Goal: Transaction & Acquisition: Purchase product/service

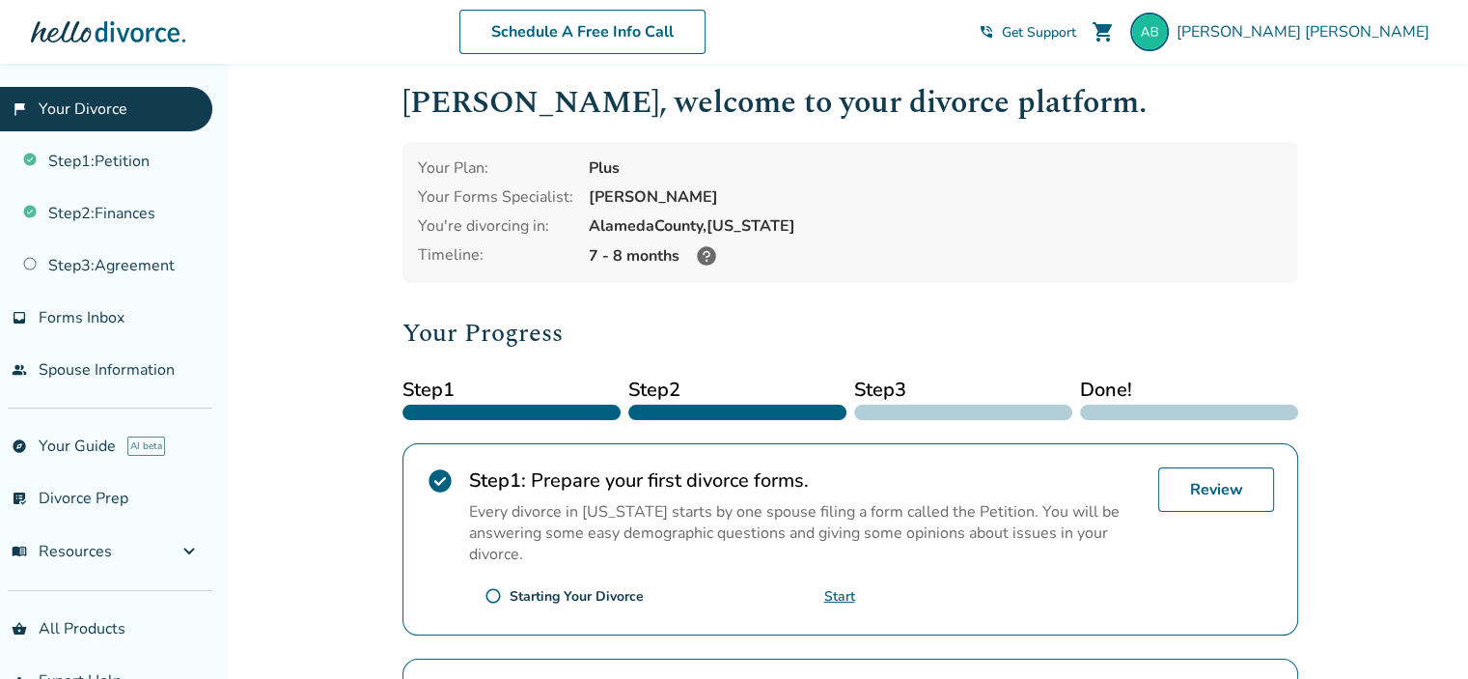
scroll to position [14, 0]
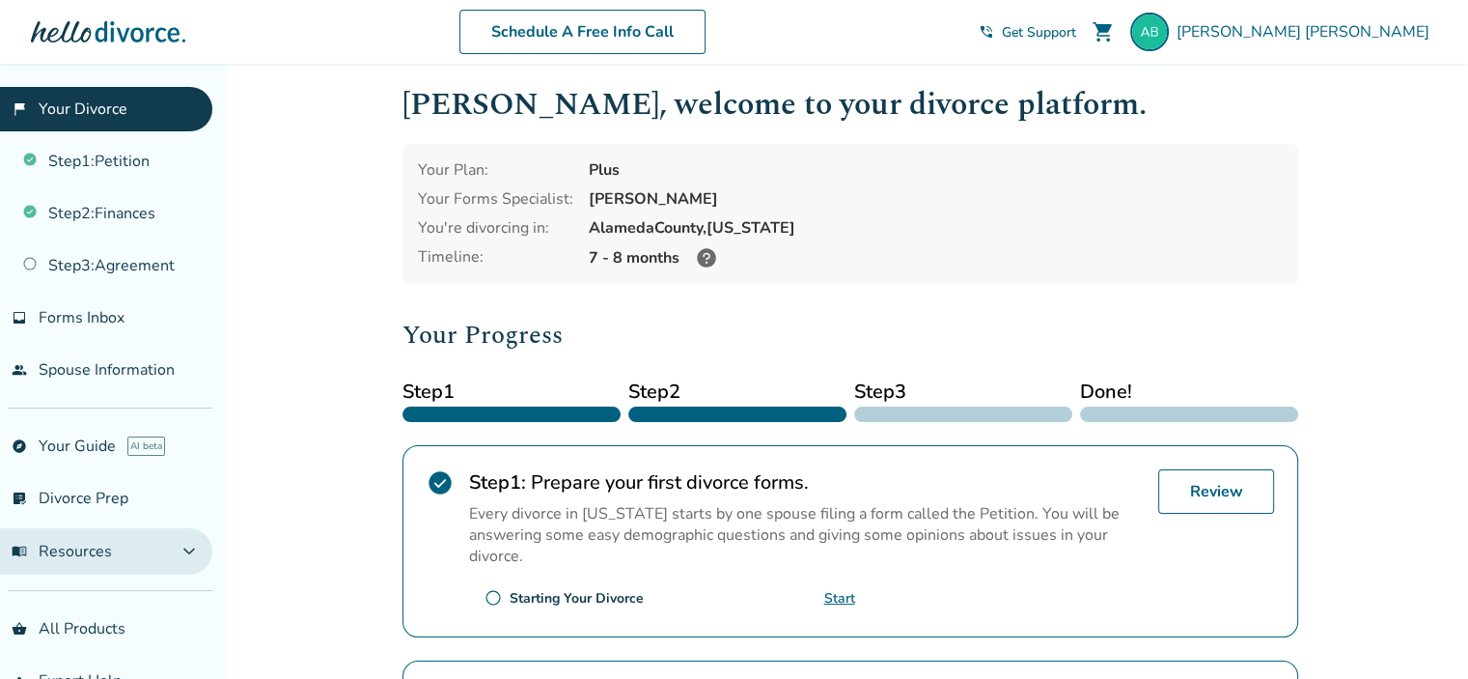
click at [76, 550] on span "menu_book Resources" at bounding box center [62, 551] width 100 height 21
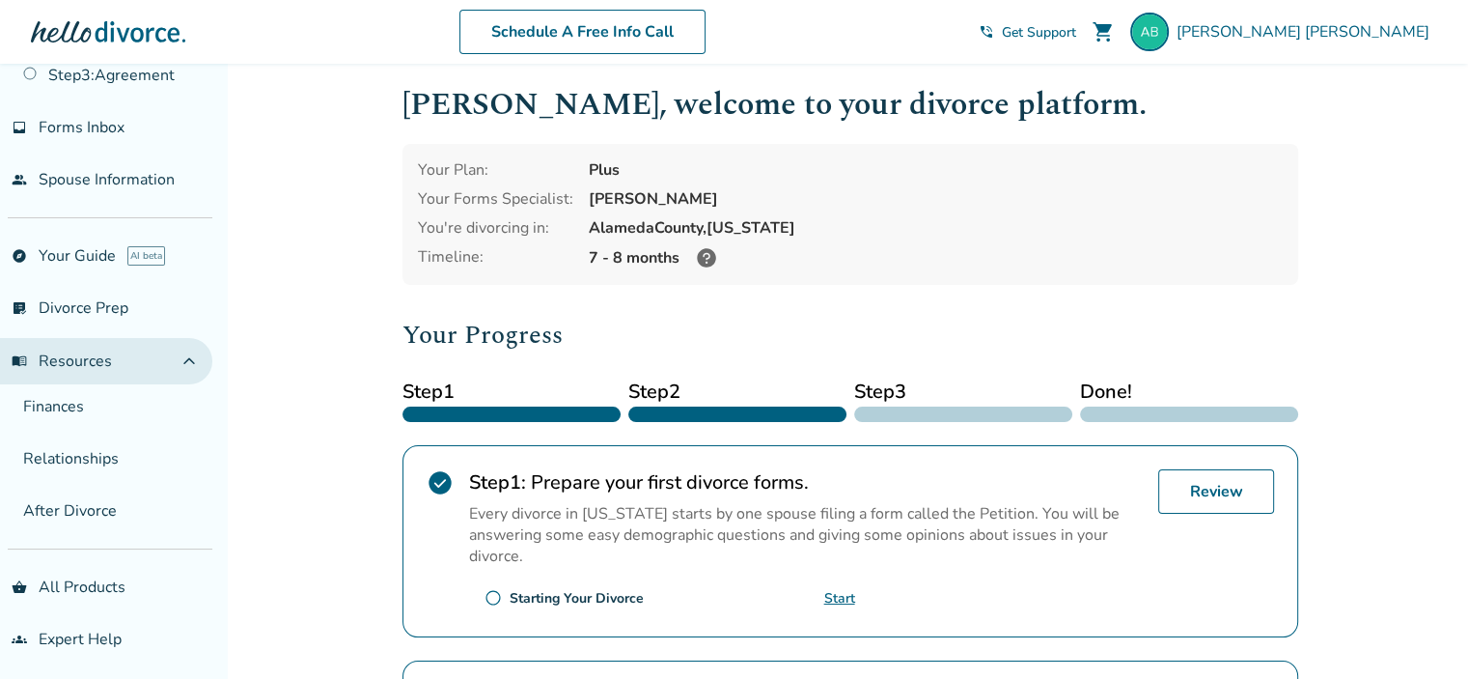
scroll to position [189, 0]
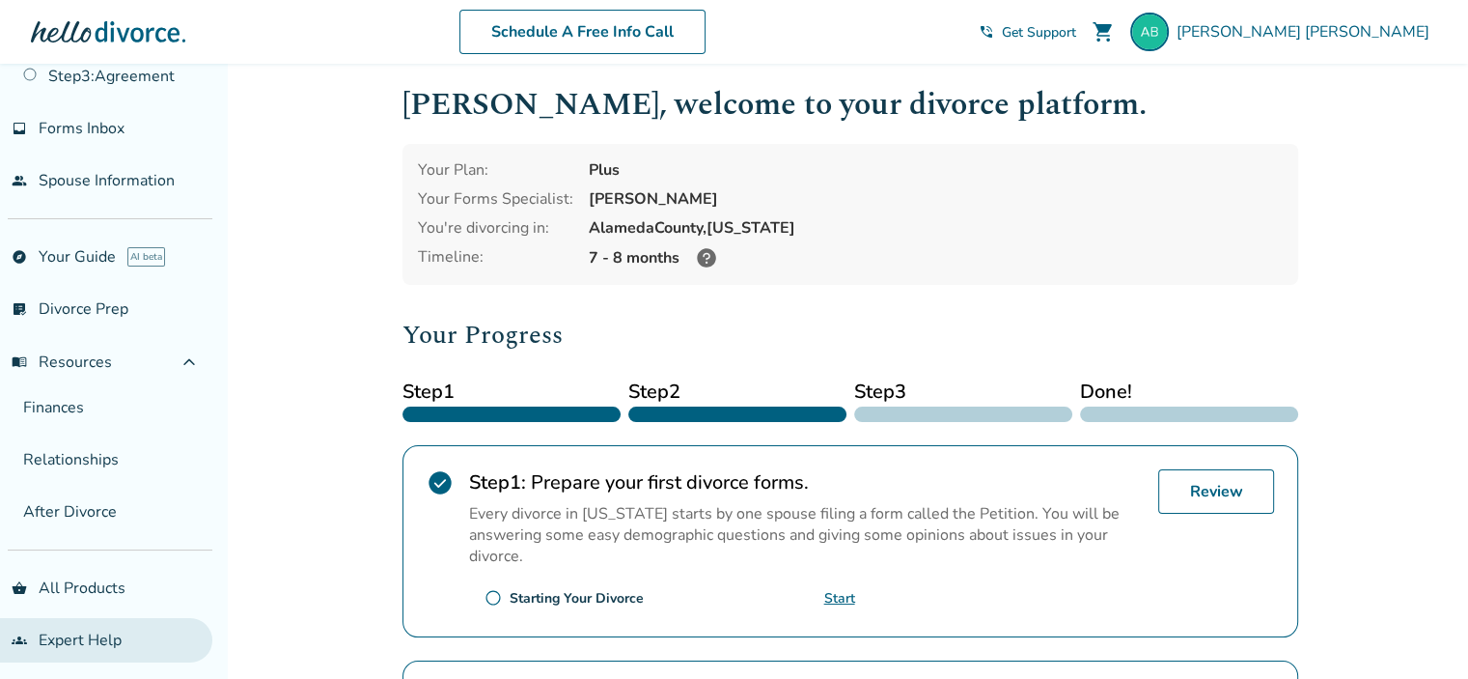
click at [82, 645] on link "groups Expert Help" at bounding box center [106, 640] width 212 height 44
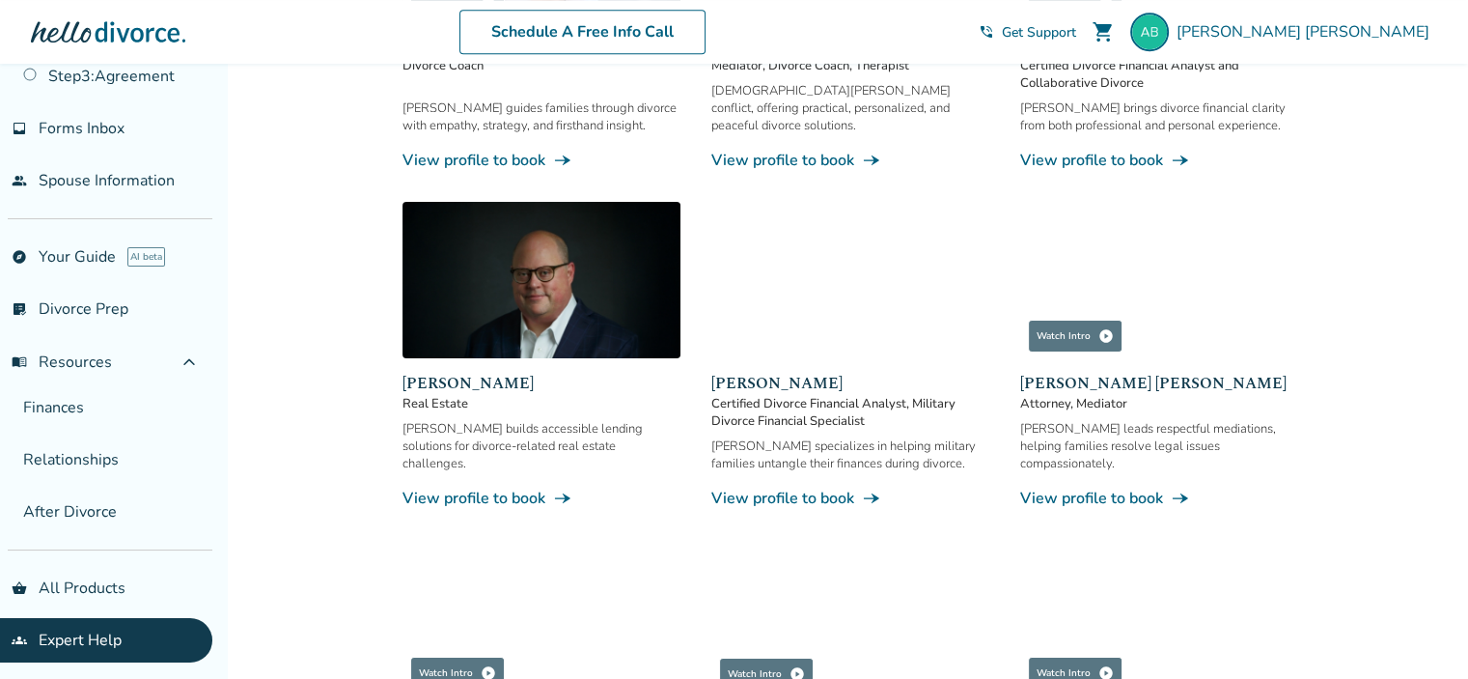
scroll to position [1155, 0]
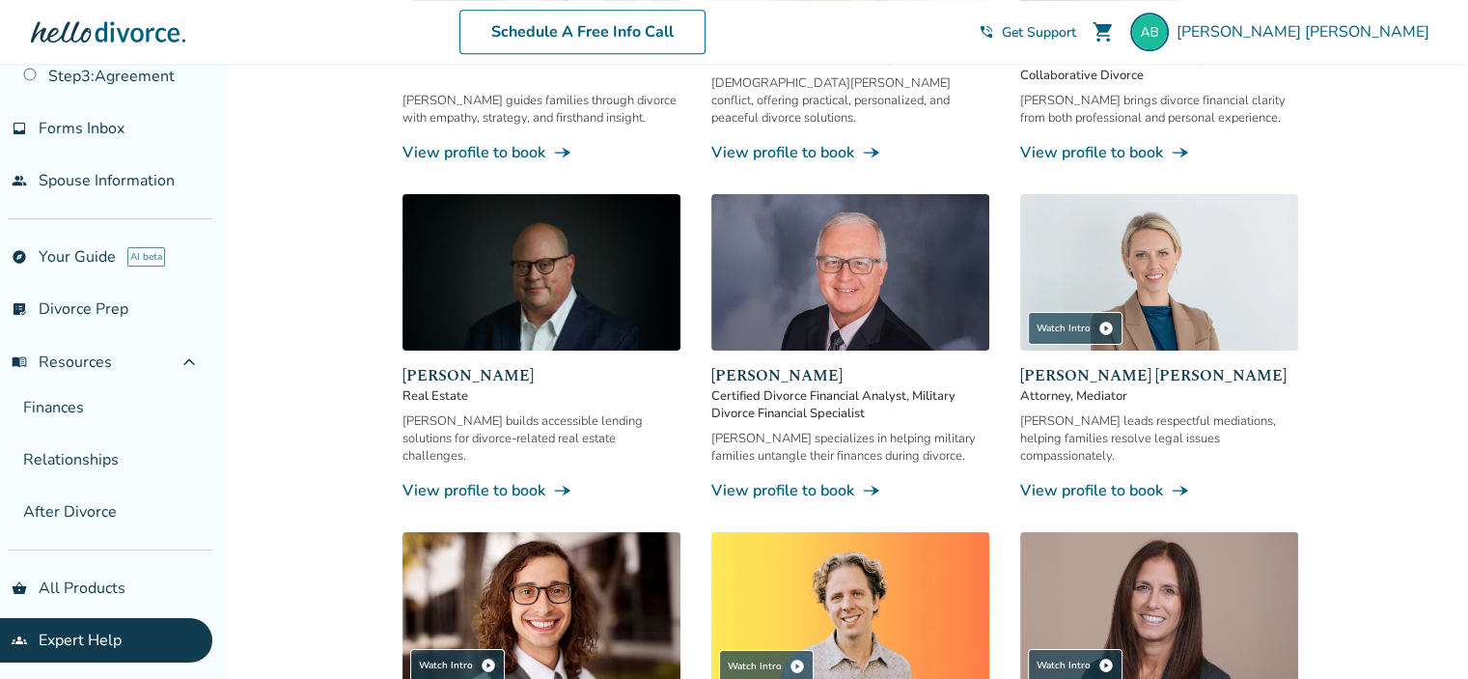
click at [1066, 480] on link "View profile to book line_end_arrow_notch" at bounding box center [1159, 490] width 278 height 21
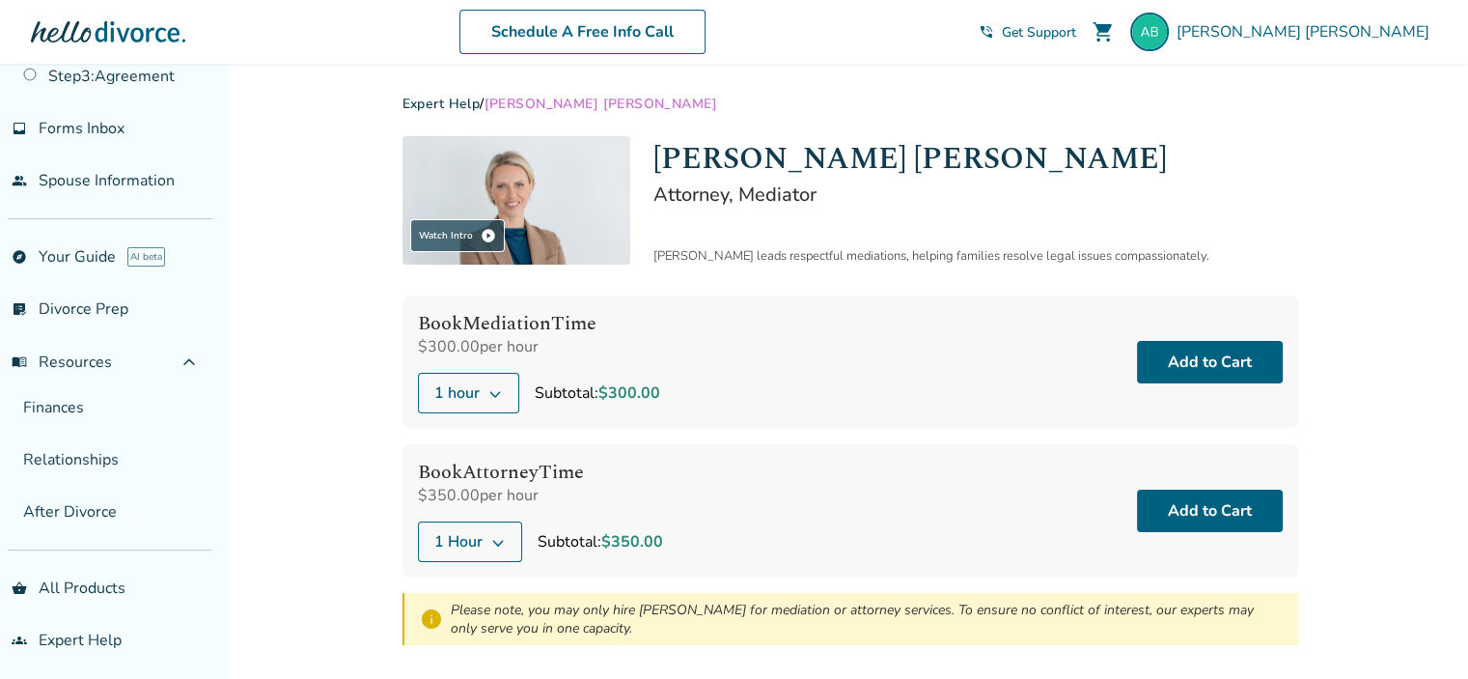
click at [459, 103] on link "Expert Help" at bounding box center [442, 104] width 78 height 18
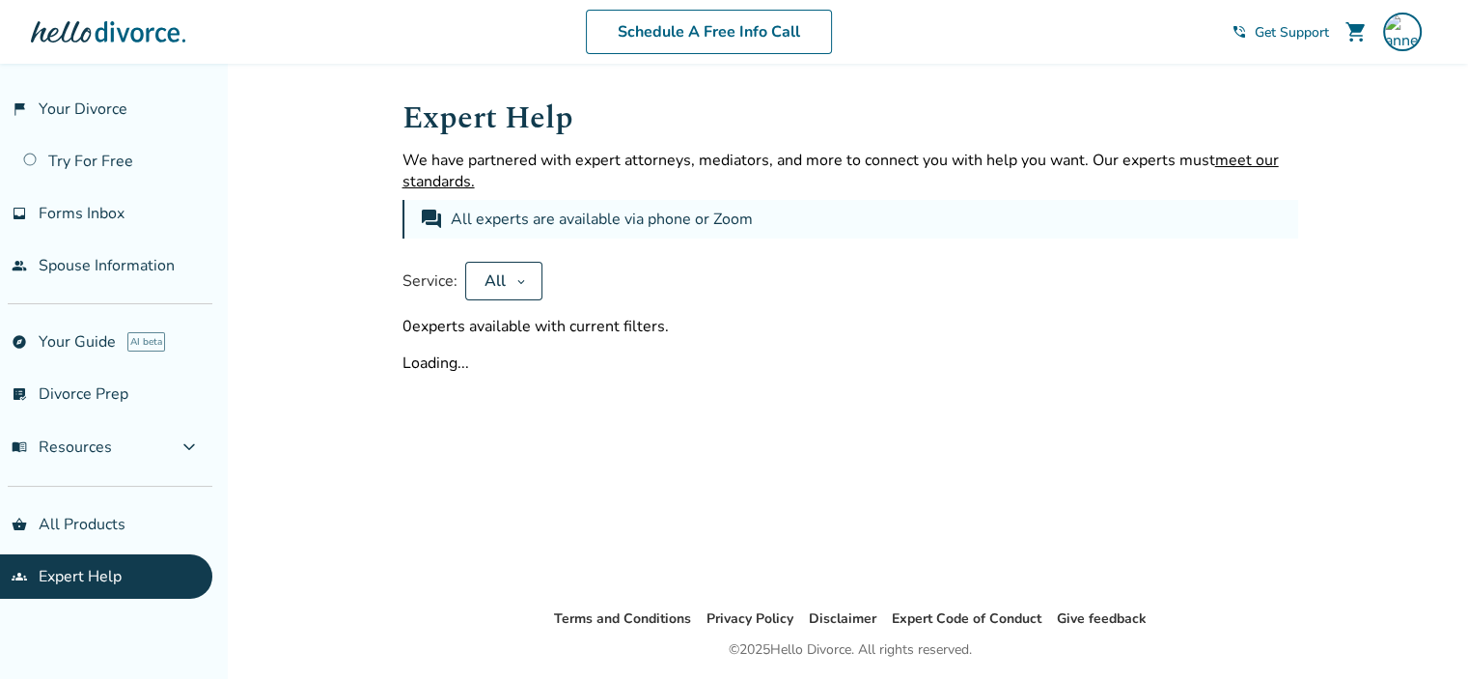
click at [507, 289] on button "All" at bounding box center [503, 281] width 77 height 39
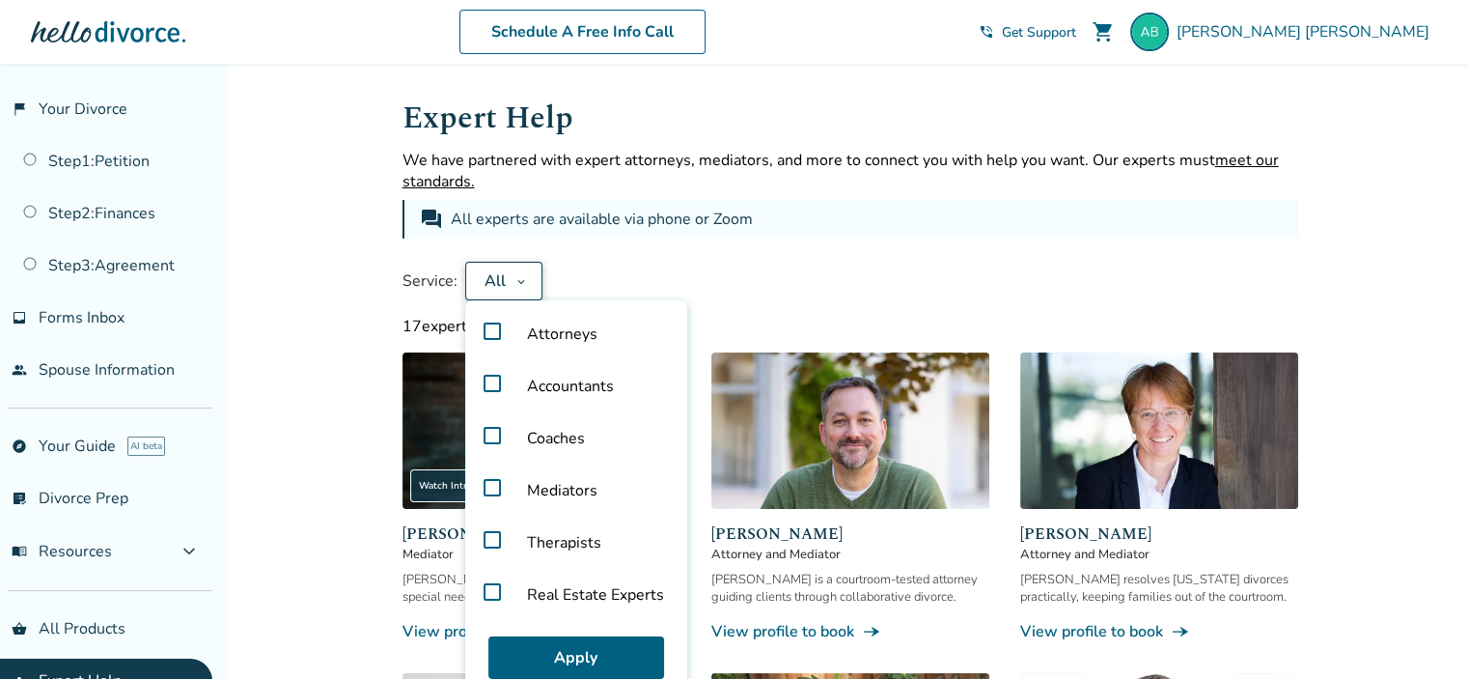
click at [492, 492] on label "Mediators" at bounding box center [576, 490] width 207 height 52
click at [571, 655] on button "Apply" at bounding box center [576, 657] width 176 height 42
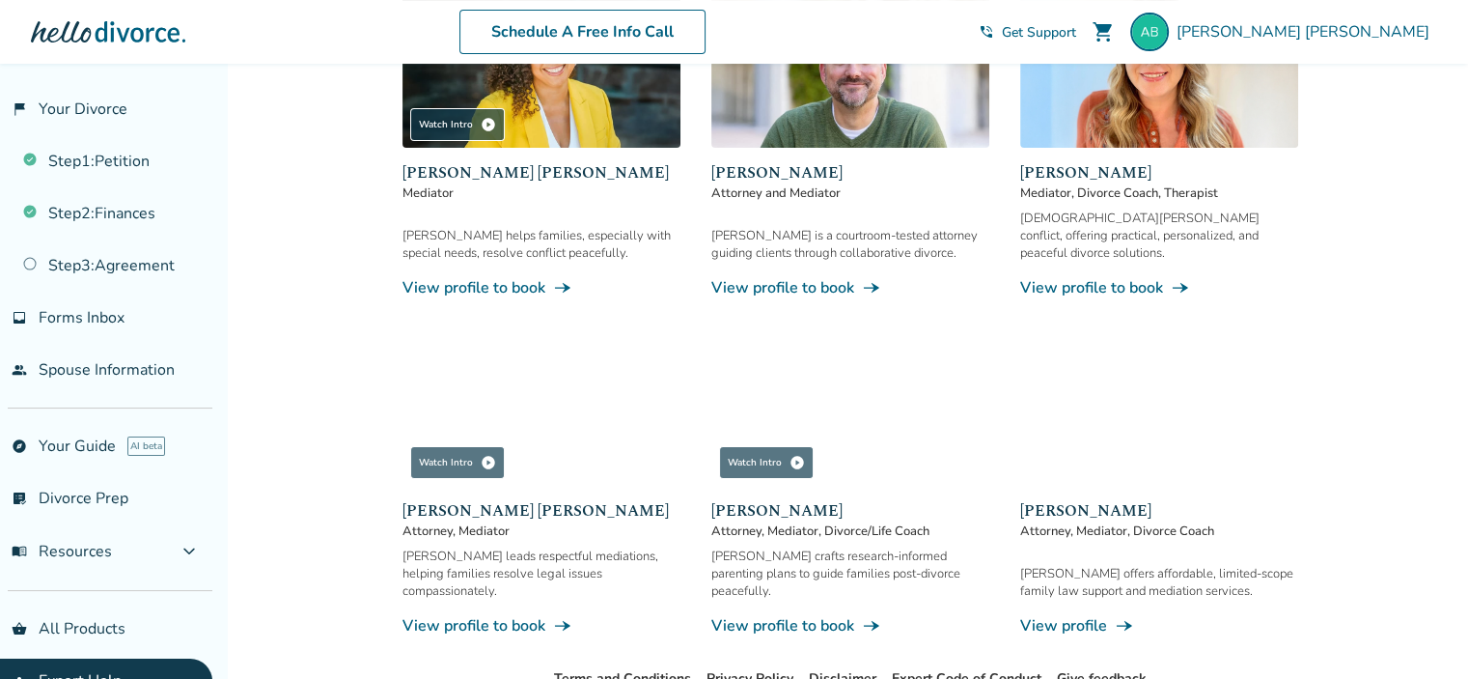
scroll to position [359, 0]
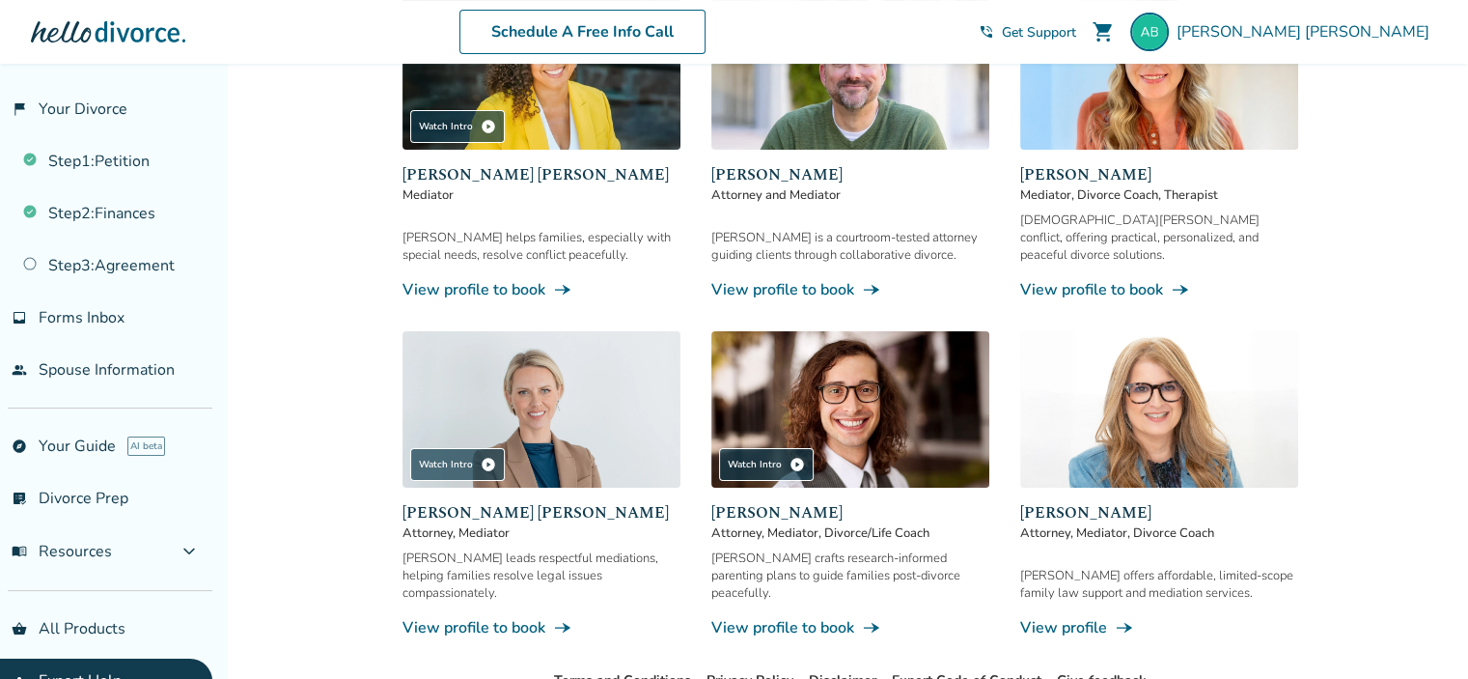
click at [476, 617] on link "View profile to book line_end_arrow_notch" at bounding box center [542, 627] width 278 height 21
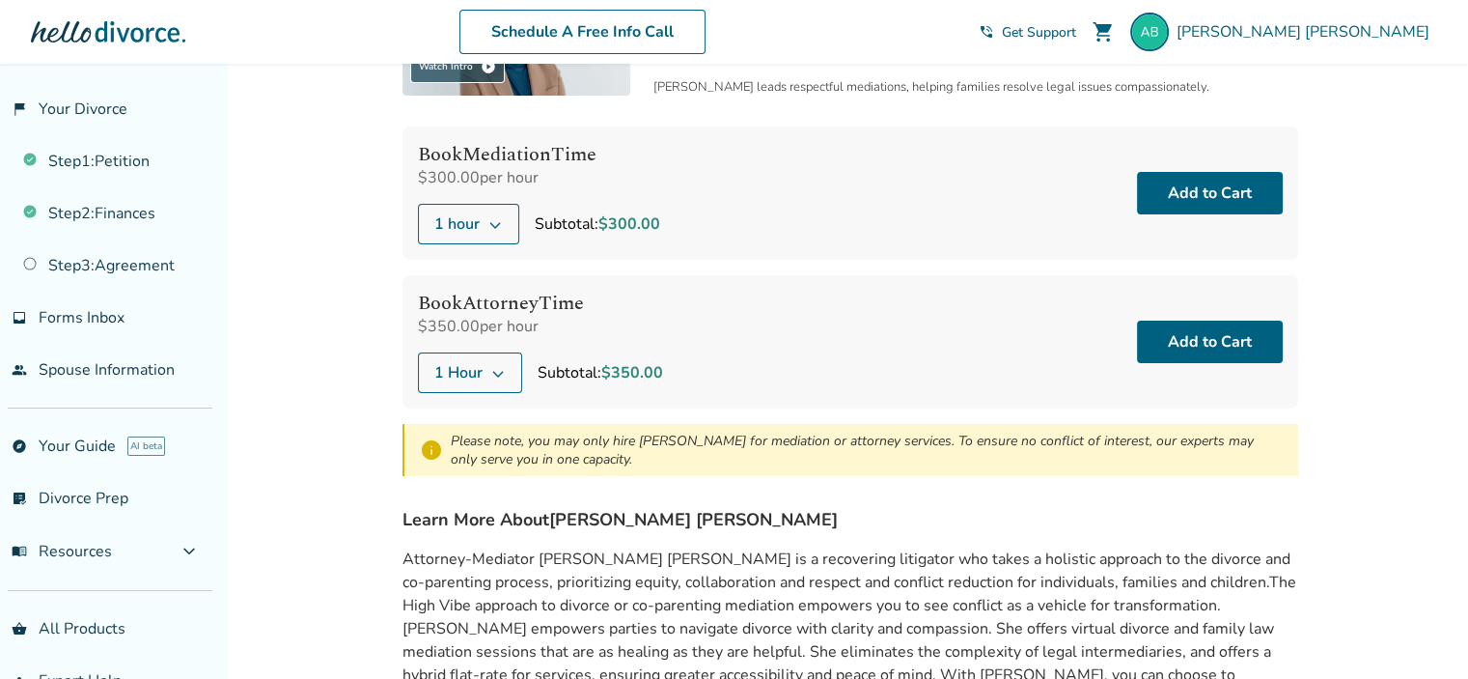
scroll to position [162, 0]
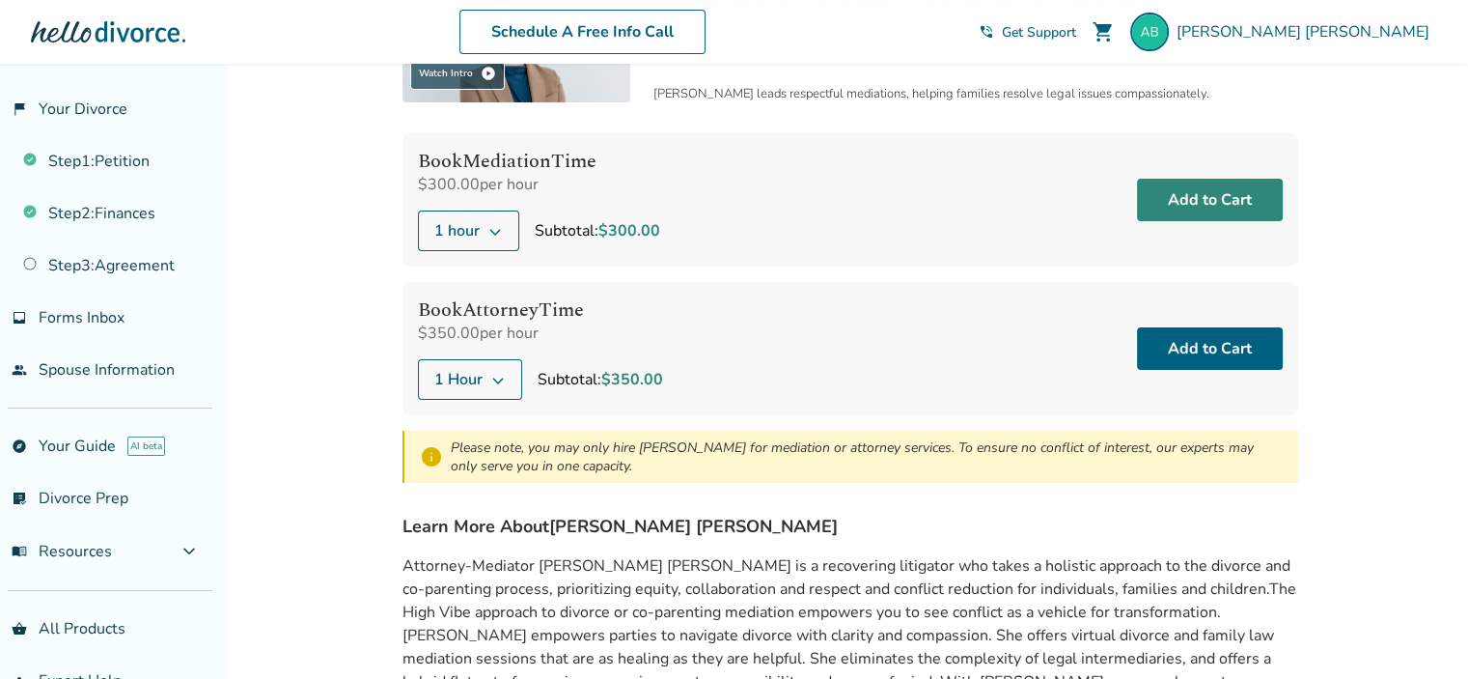
click at [1217, 199] on button "Add to Cart" at bounding box center [1210, 200] width 146 height 42
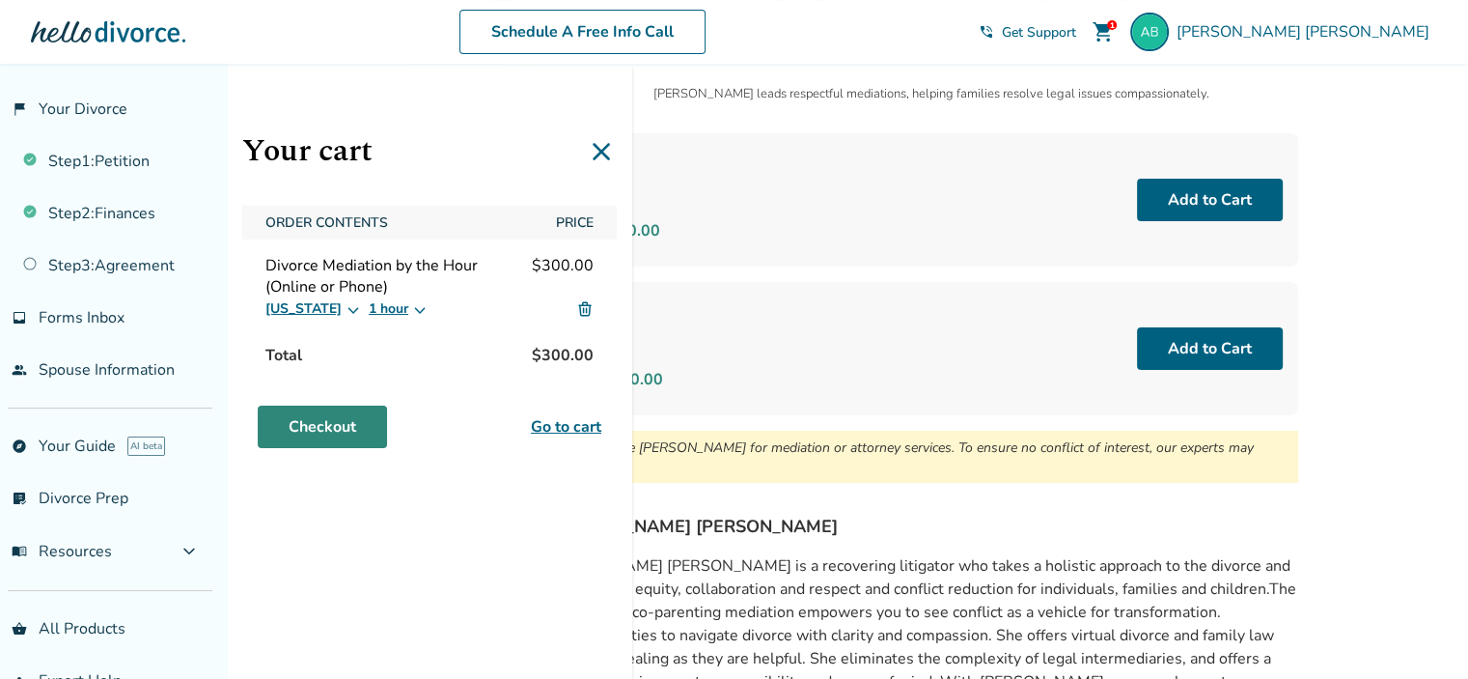
click at [340, 416] on link "Checkout" at bounding box center [322, 426] width 129 height 42
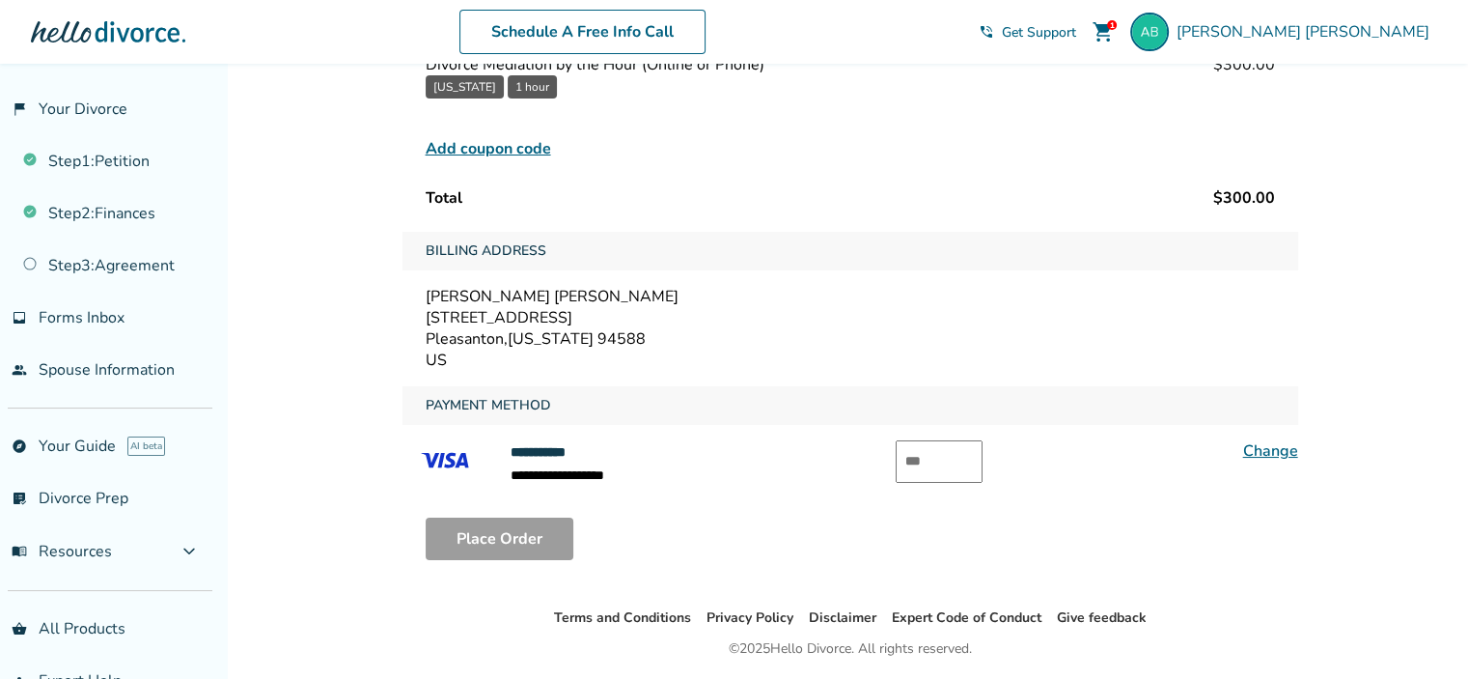
scroll to position [197, 0]
click at [734, 438] on div "**********" at bounding box center [851, 461] width 896 height 46
click at [938, 463] on input "text" at bounding box center [939, 459] width 87 height 42
paste input "***"
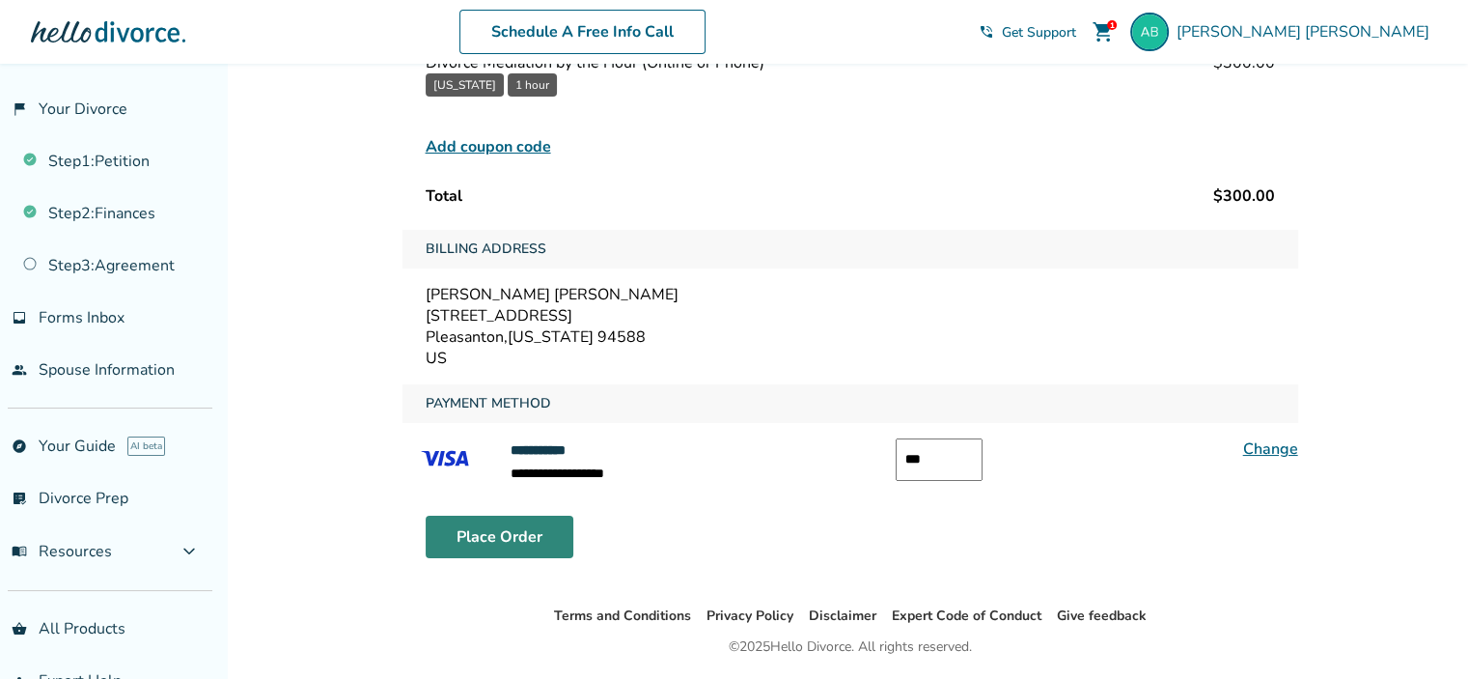
type input "***"
click at [504, 537] on button "Place Order" at bounding box center [500, 536] width 148 height 42
